Goal: Transaction & Acquisition: Subscribe to service/newsletter

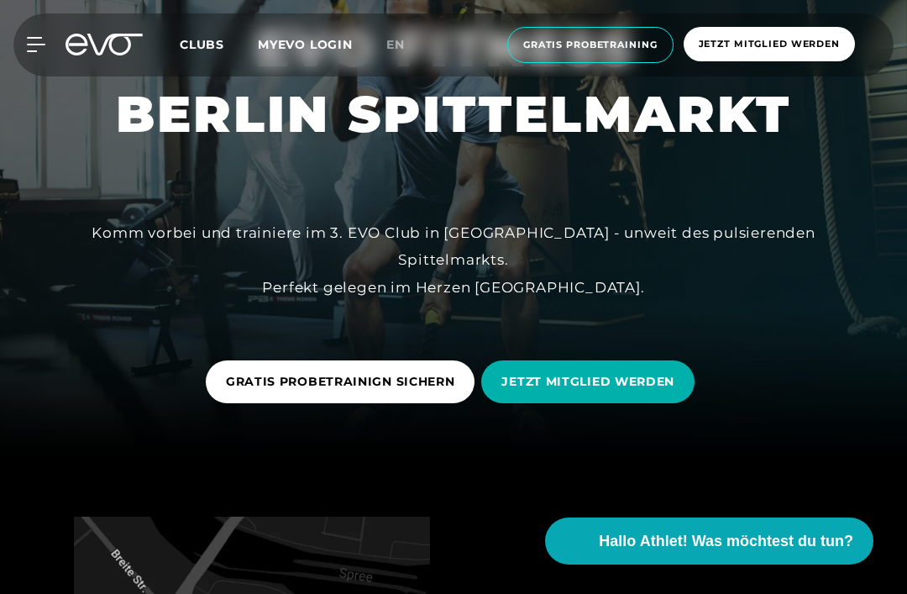
scroll to position [175, 0]
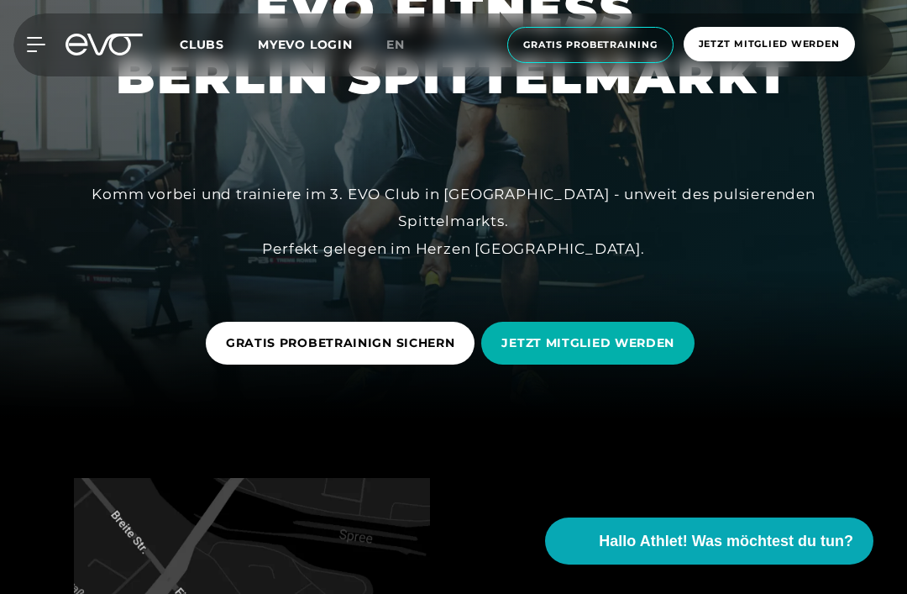
click at [415, 352] on span "GRATIS PROBETRAINIGN SICHERN" at bounding box center [340, 343] width 229 height 18
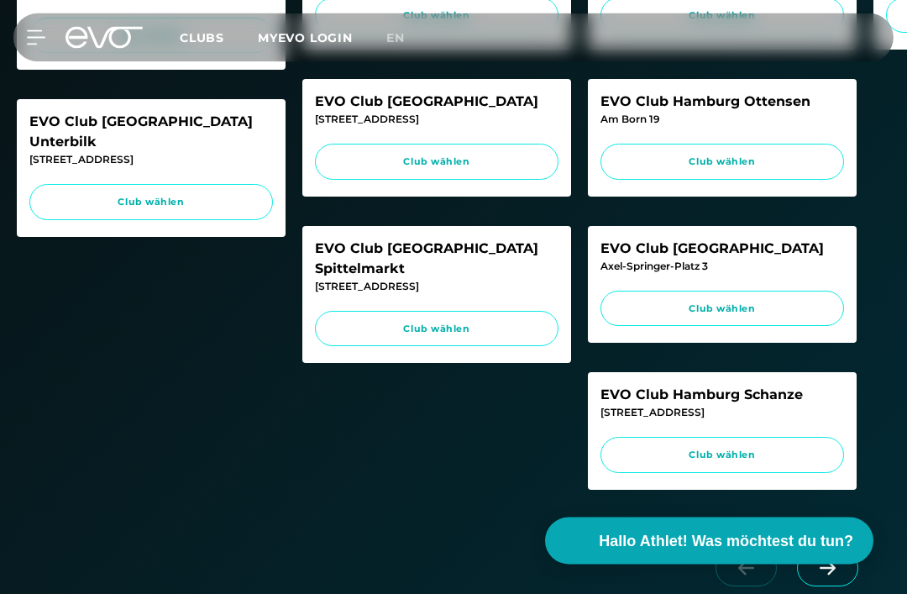
scroll to position [712, 0]
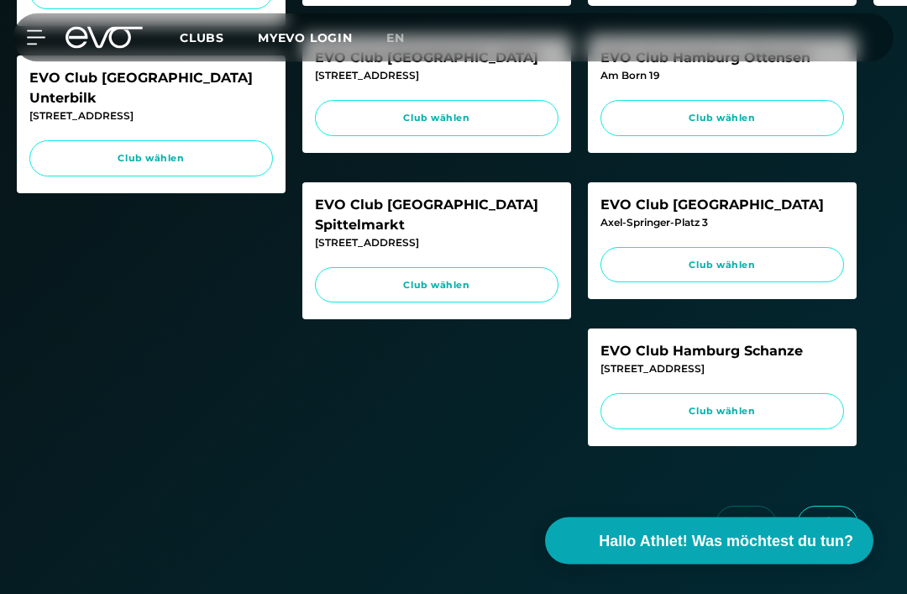
click at [451, 279] on span "Club wählen" at bounding box center [437, 286] width 212 height 14
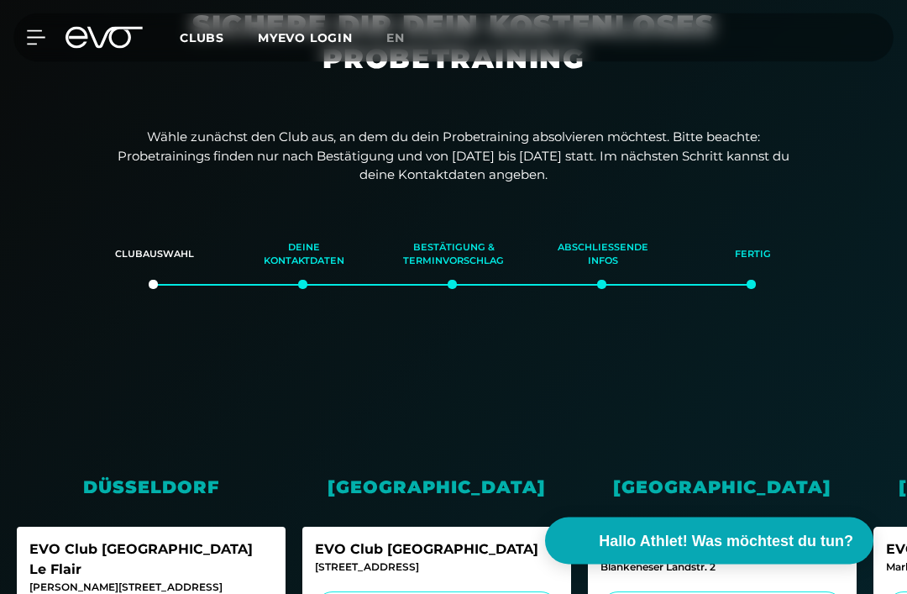
scroll to position [0, 0]
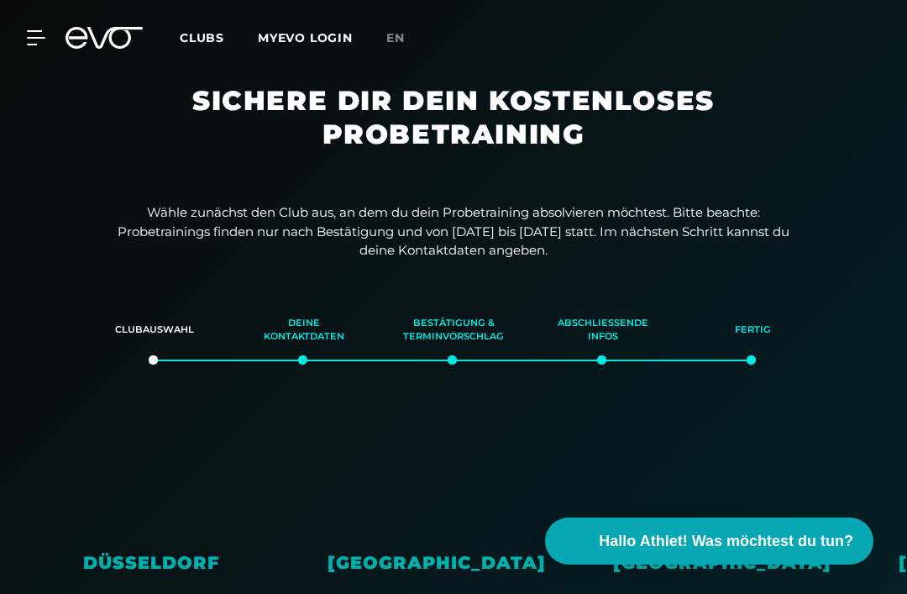
click at [104, 44] on icon at bounding box center [104, 38] width 77 height 22
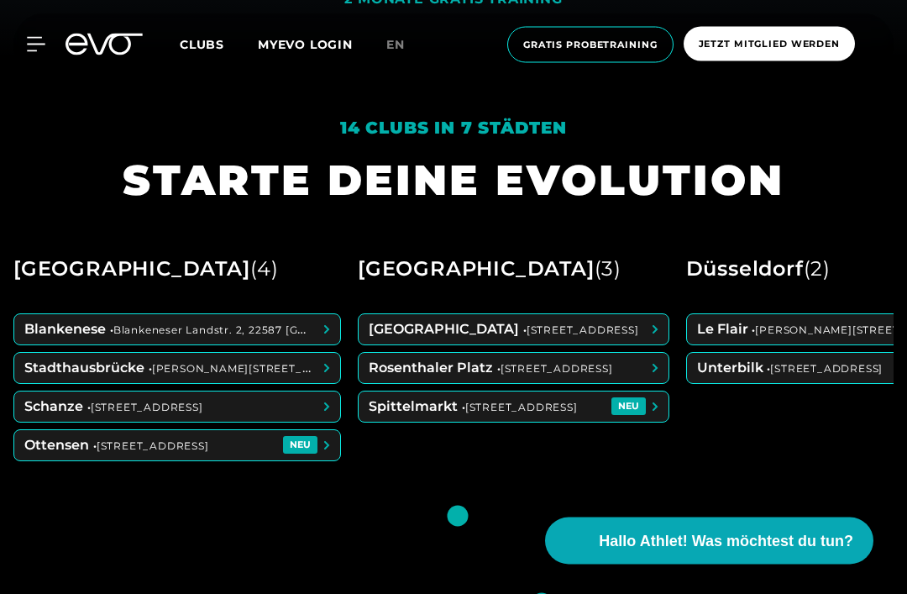
scroll to position [537, 0]
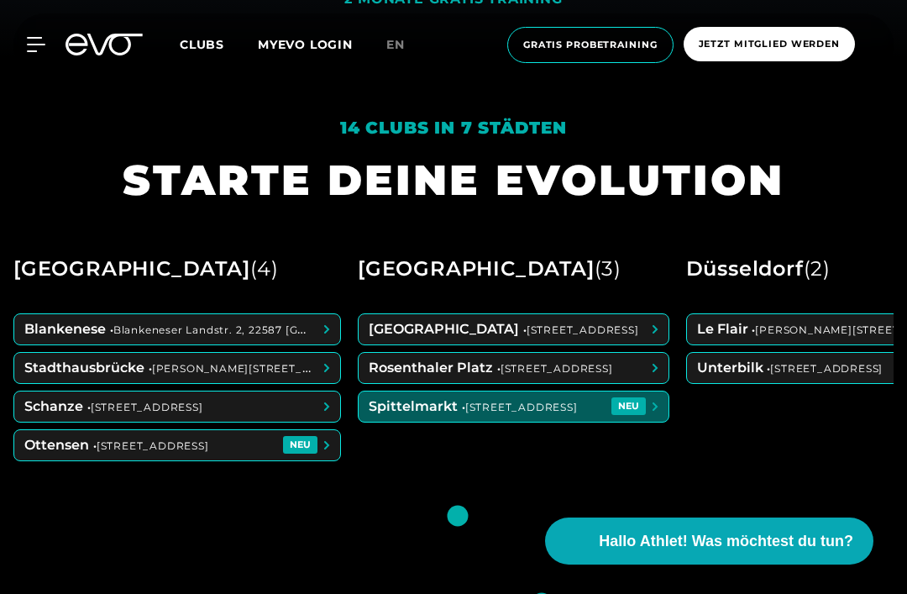
click at [579, 422] on span at bounding box center [514, 406] width 310 height 30
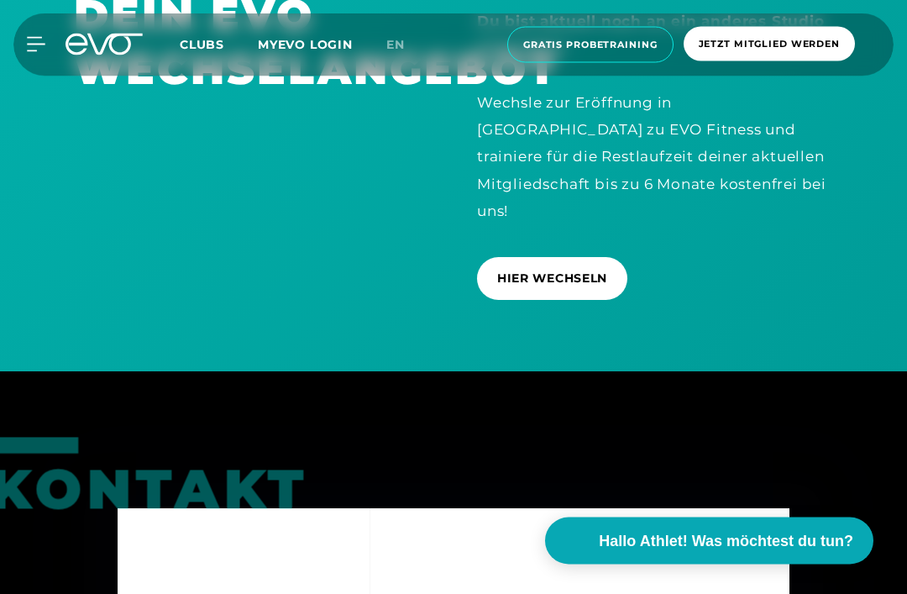
scroll to position [5128, 0]
click at [809, 37] on span "Jetzt Mitglied werden" at bounding box center [769, 44] width 141 height 14
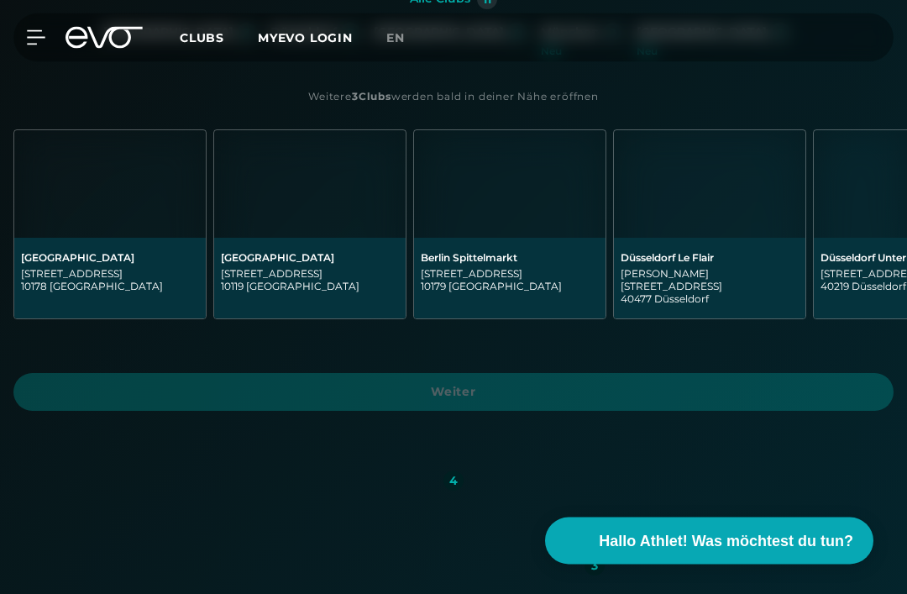
scroll to position [470, 0]
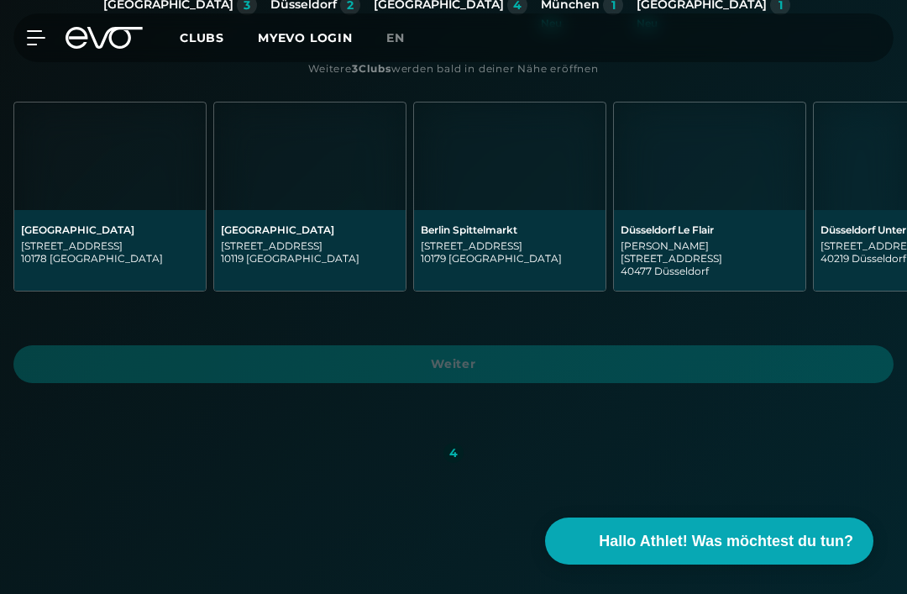
click at [532, 192] on img at bounding box center [509, 156] width 191 height 108
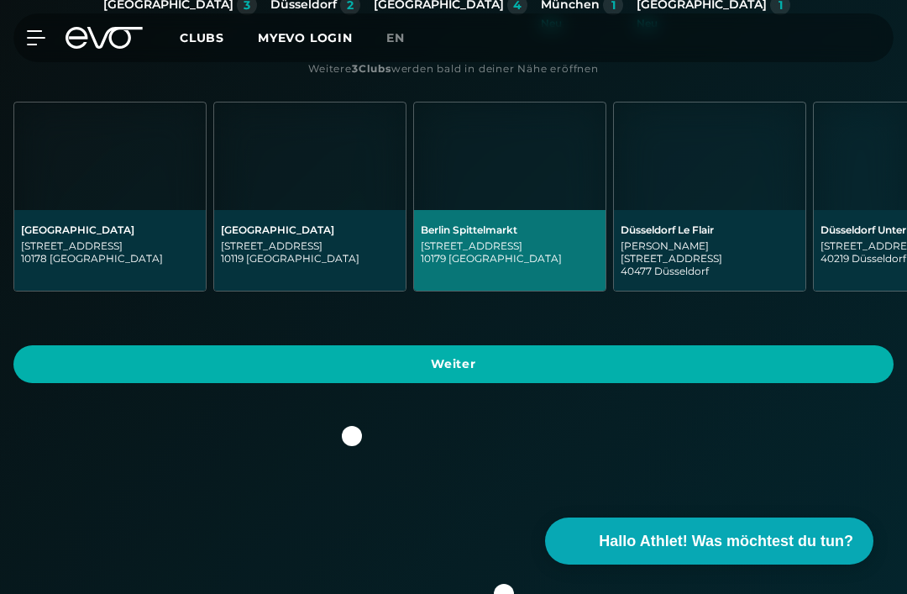
click at [532, 355] on span "Weiter" at bounding box center [454, 364] width 840 height 18
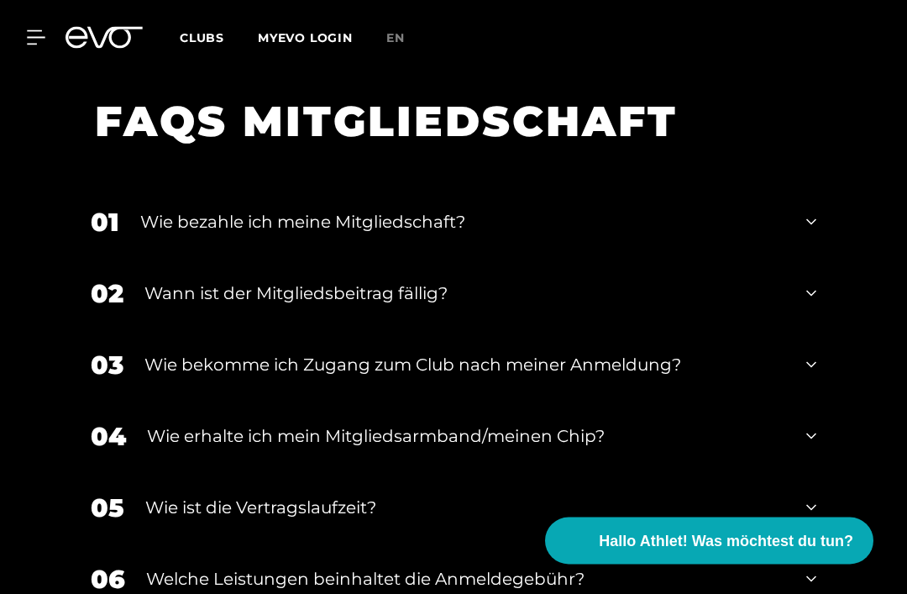
scroll to position [3135, 0]
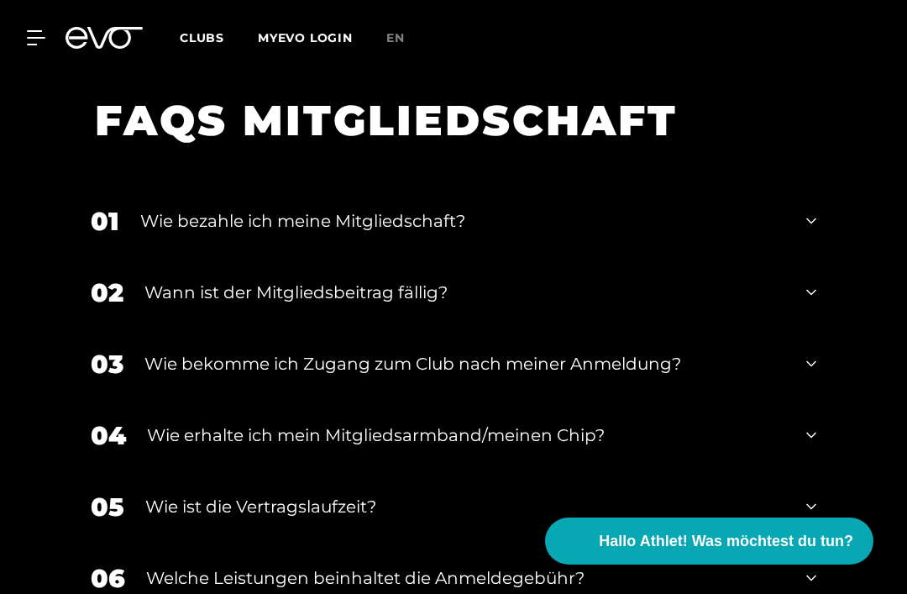
click at [807, 231] on icon at bounding box center [811, 221] width 10 height 20
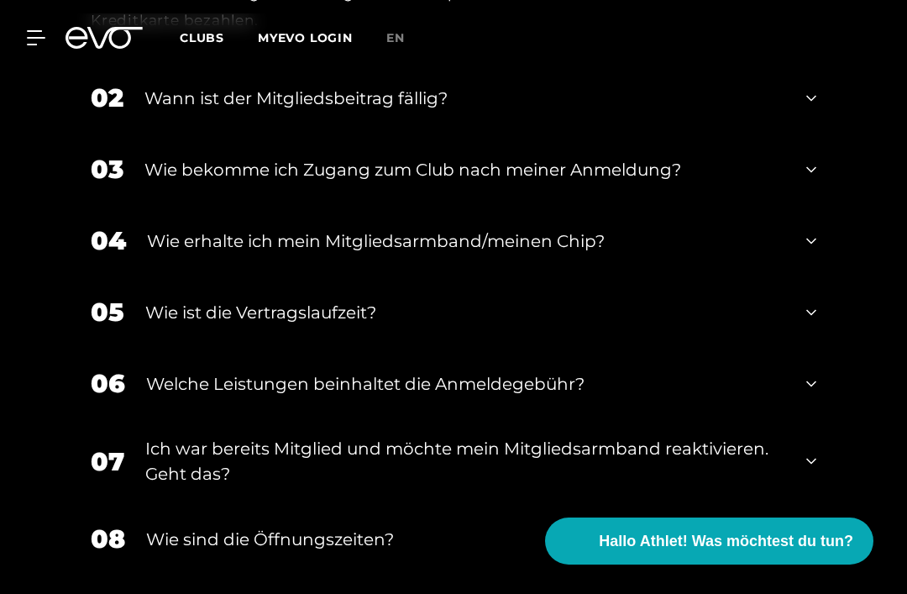
scroll to position [3442, 0]
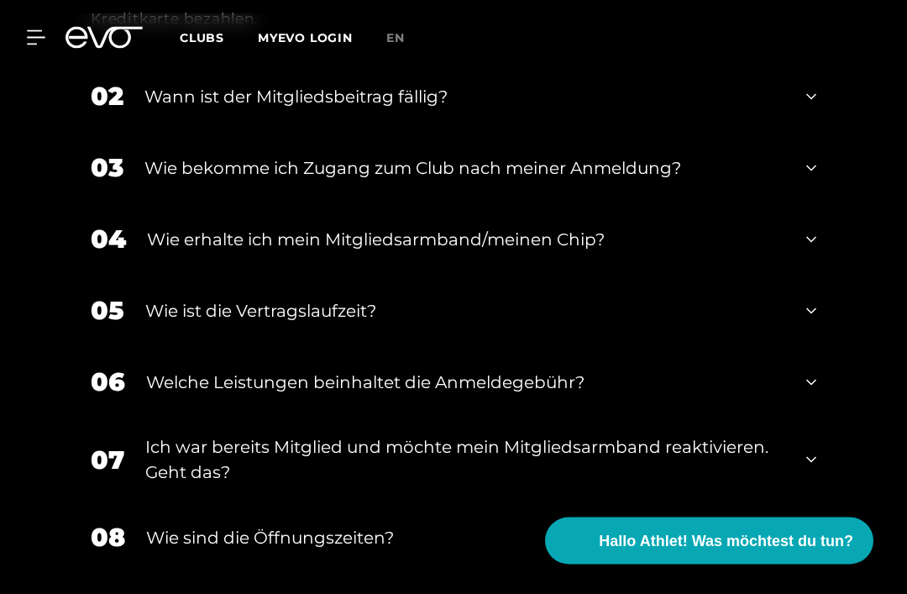
click at [803, 204] on div "03 Wie bekomme ich Zugang zum Club nach meiner Anmeldung?" at bounding box center [453, 168] width 759 height 71
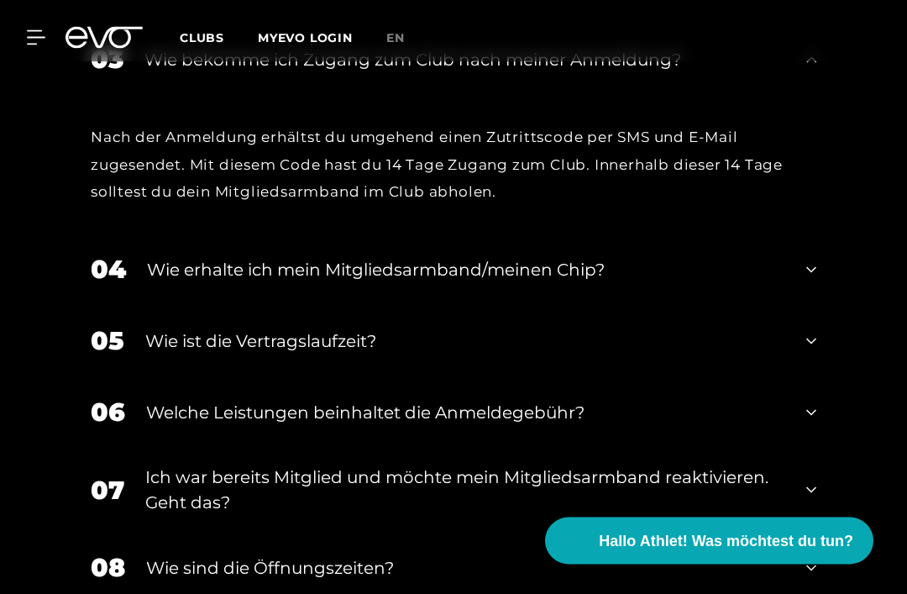
scroll to position [3551, 0]
click at [807, 351] on icon at bounding box center [811, 341] width 10 height 20
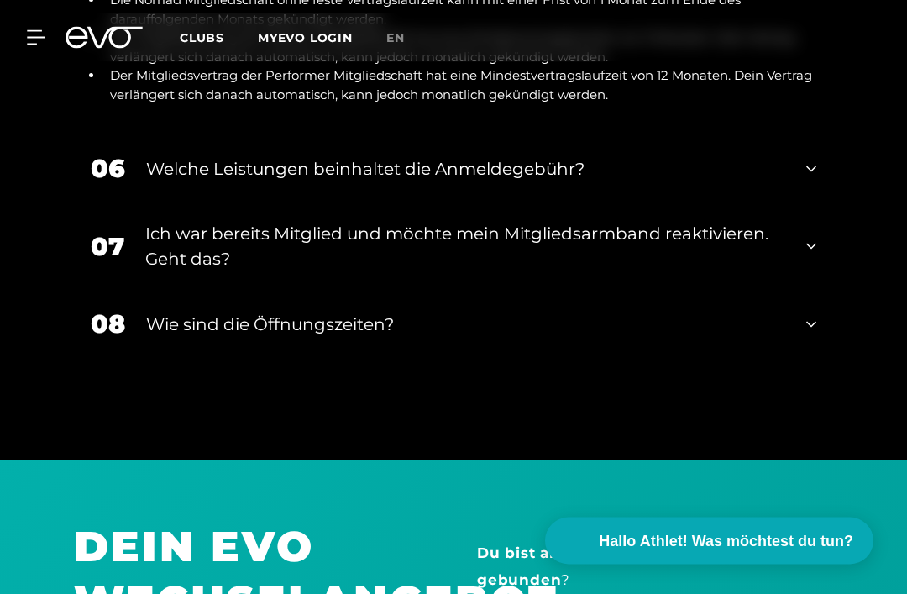
scroll to position [3965, 0]
click at [812, 179] on icon at bounding box center [811, 169] width 10 height 20
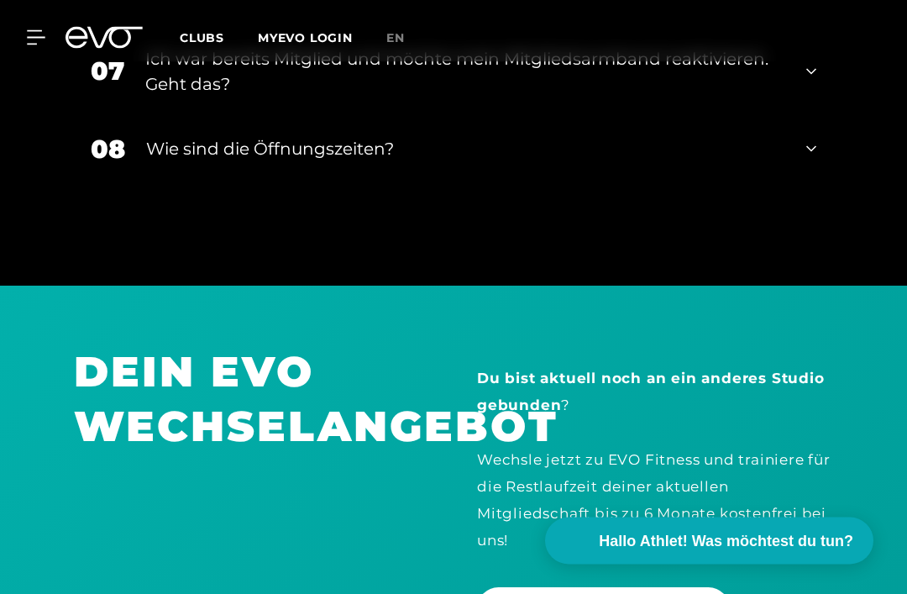
scroll to position [4335, 0]
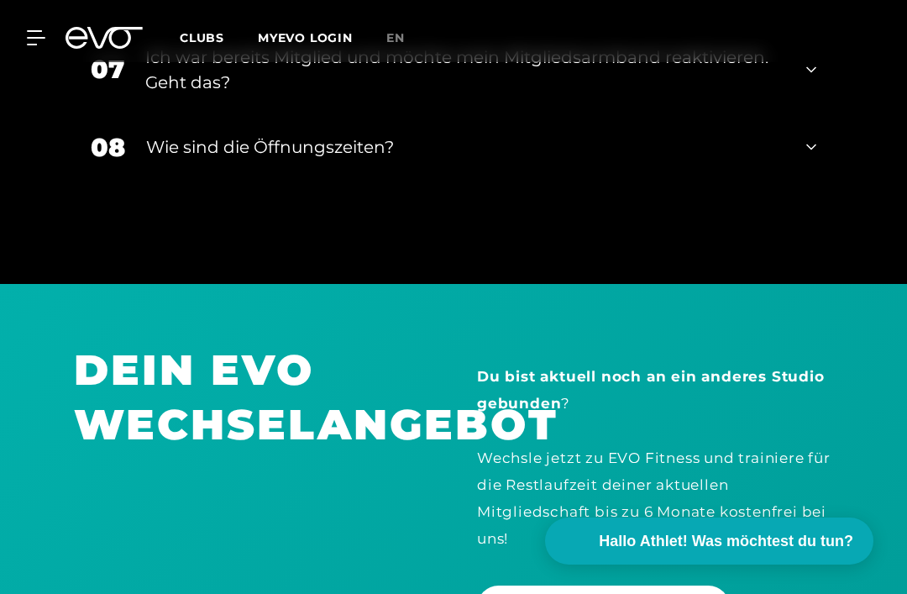
click at [806, 157] on icon at bounding box center [811, 147] width 10 height 20
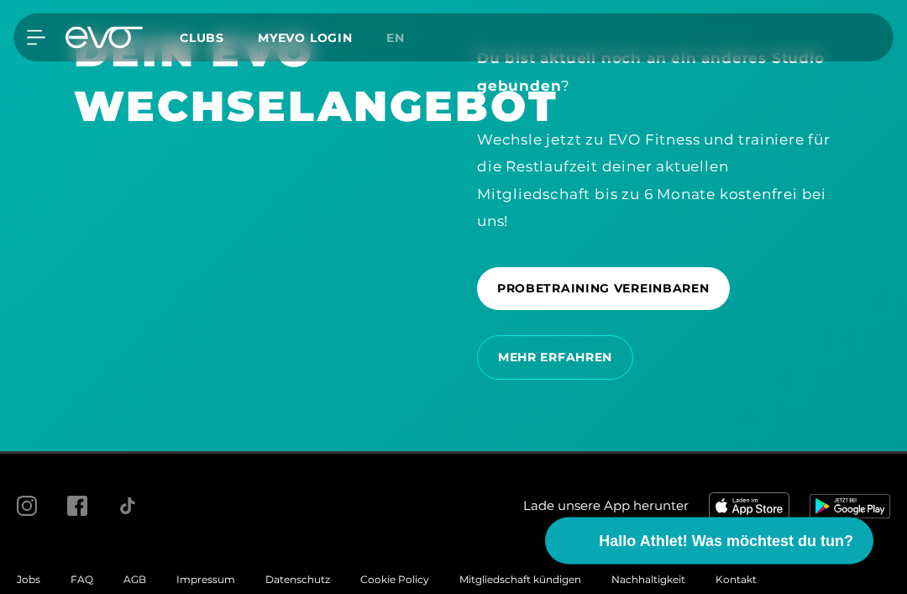
scroll to position [4790, 0]
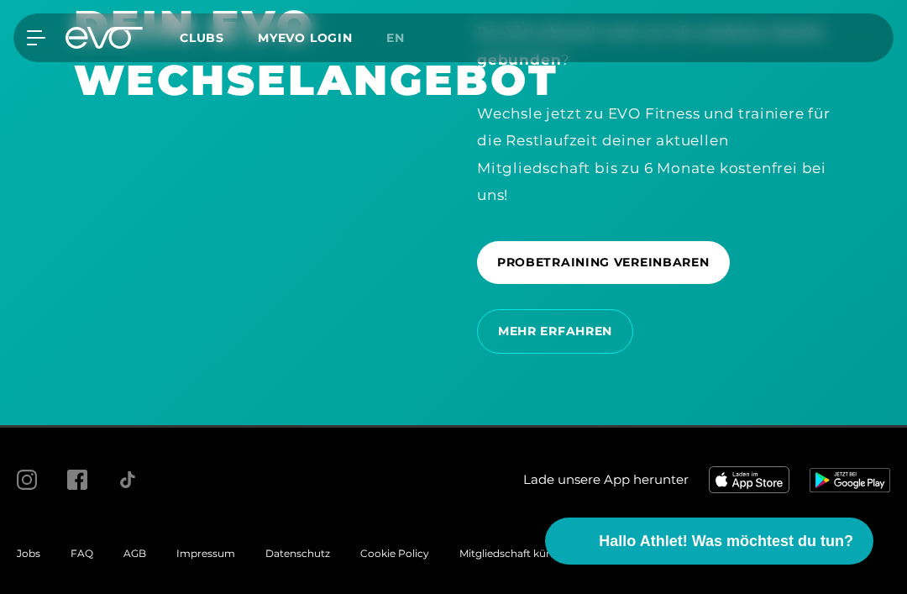
click at [25, 490] on icon at bounding box center [27, 480] width 20 height 20
